Goal: Task Accomplishment & Management: Manage account settings

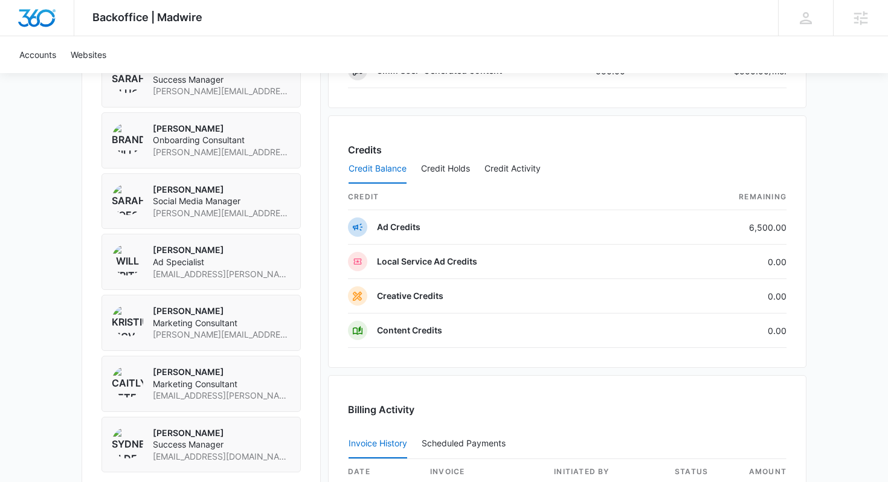
scroll to position [974, 0]
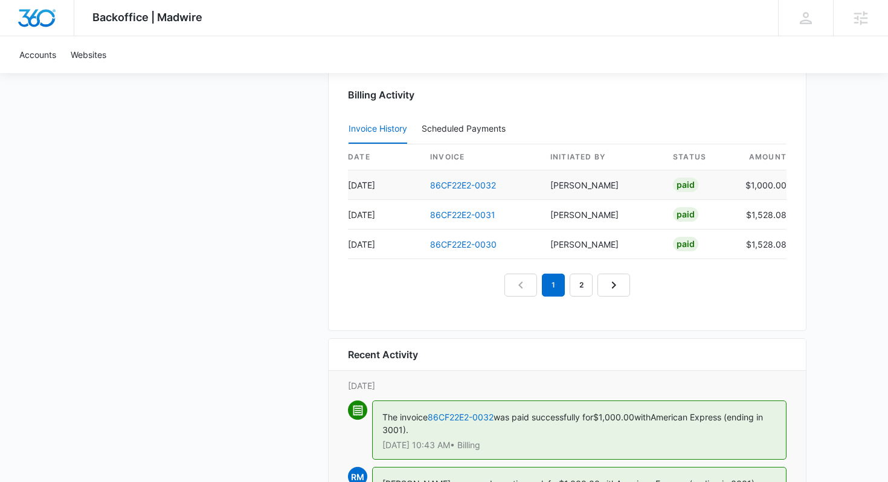
scroll to position [1142, 0]
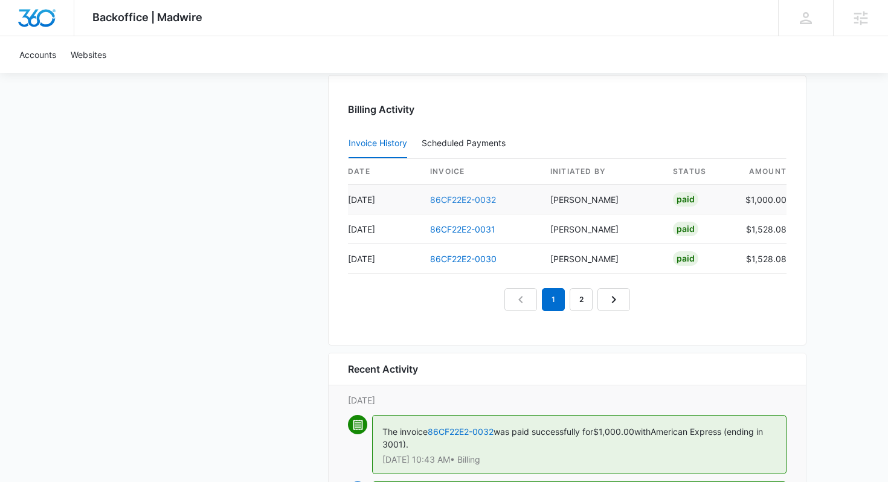
click at [487, 198] on link "86CF22E2-0032" at bounding box center [463, 200] width 66 height 10
